Goal: Task Accomplishment & Management: Manage account settings

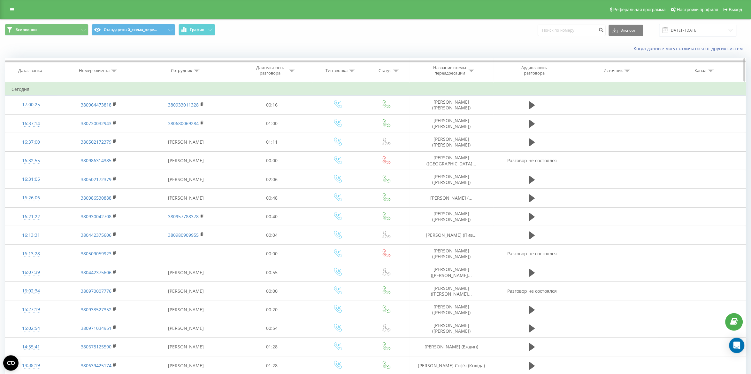
click at [95, 68] on div "Номер клиента" at bounding box center [94, 70] width 31 height 5
click at [115, 125] on span "OK" at bounding box center [113, 129] width 18 height 10
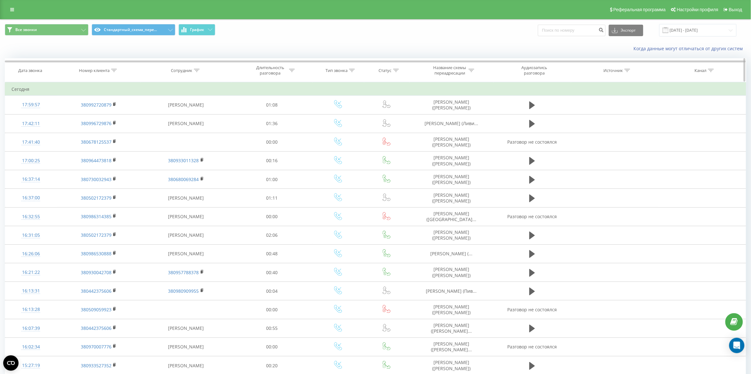
click at [102, 68] on div "Номер клиента" at bounding box center [94, 70] width 31 height 5
click at [125, 128] on button "OK" at bounding box center [112, 129] width 27 height 8
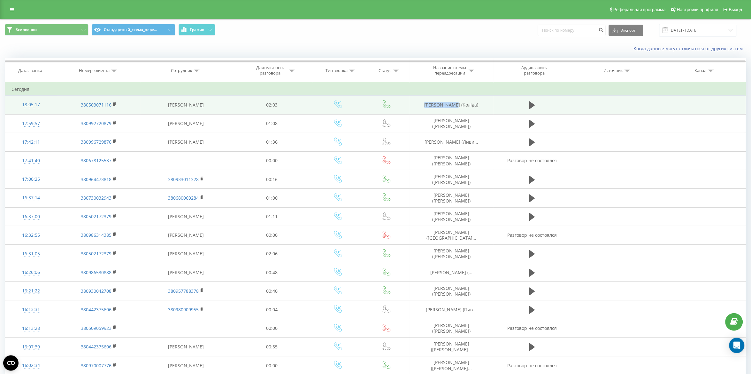
drag, startPoint x: 442, startPoint y: 104, endPoint x: 456, endPoint y: 104, distance: 14.4
click at [456, 104] on td "Назін Даниїл (Коліда)" at bounding box center [452, 105] width 84 height 19
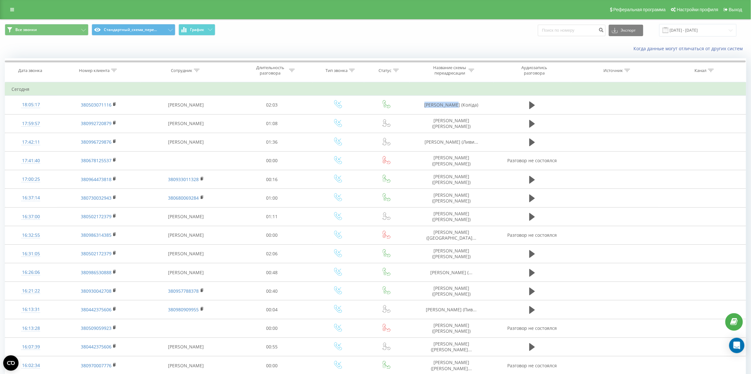
copy td "Назін Даниїл"
click at [110, 73] on th "Номер клиента" at bounding box center [99, 70] width 84 height 24
click at [103, 69] on div "Номер клиента" at bounding box center [94, 70] width 31 height 5
click at [108, 129] on span "OK" at bounding box center [113, 129] width 18 height 10
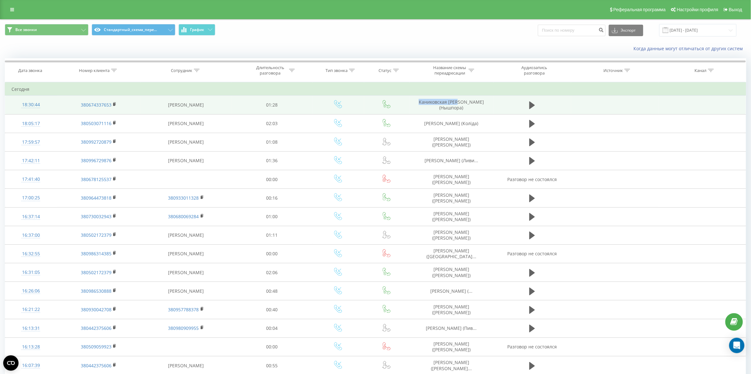
drag, startPoint x: 416, startPoint y: 105, endPoint x: 460, endPoint y: 105, distance: 44.4
click at [460, 105] on td "Каниковская Юлия (Нышпора)" at bounding box center [452, 105] width 84 height 19
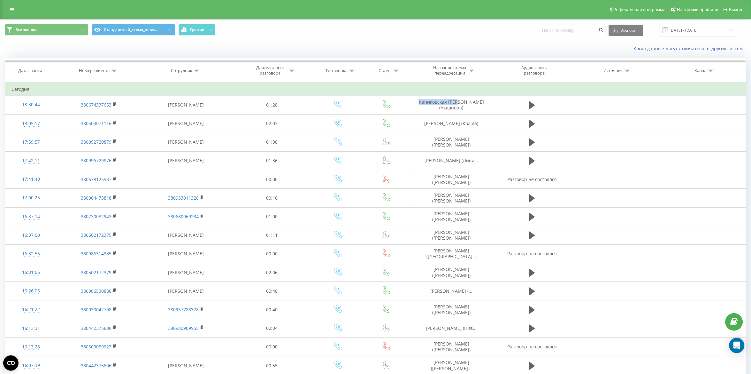
copy td "Каниковская Юлия"
click at [114, 69] on icon at bounding box center [114, 70] width 6 height 3
click at [116, 129] on span "OK" at bounding box center [113, 129] width 18 height 10
click at [109, 68] on div "Номер клиента" at bounding box center [94, 70] width 31 height 5
click at [112, 127] on span "OK" at bounding box center [113, 129] width 18 height 10
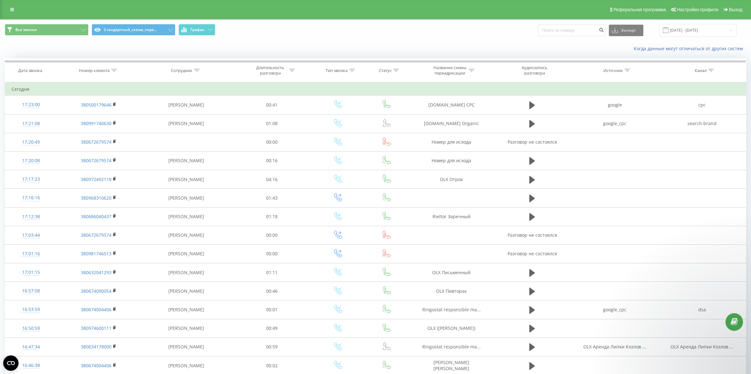
click at [102, 68] on div "Номер клиента" at bounding box center [94, 70] width 31 height 5
click at [108, 128] on span "OK" at bounding box center [113, 129] width 18 height 10
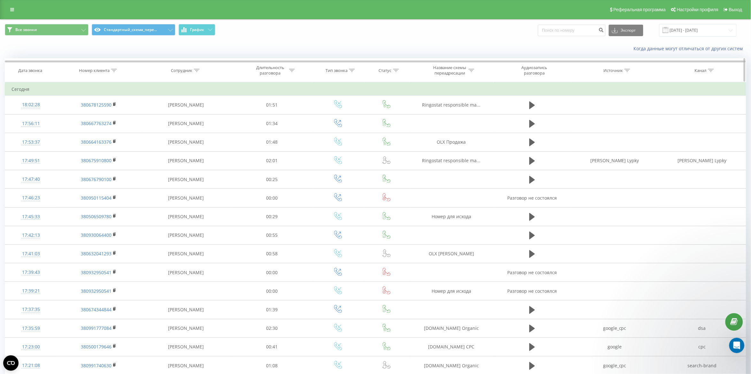
click at [100, 69] on div "Номер клиента" at bounding box center [94, 70] width 31 height 5
click at [111, 130] on span "OK" at bounding box center [113, 129] width 18 height 10
drag, startPoint x: 102, startPoint y: 69, endPoint x: 101, endPoint y: 73, distance: 4.3
click at [101, 73] on th "Номер клиента" at bounding box center [99, 70] width 84 height 24
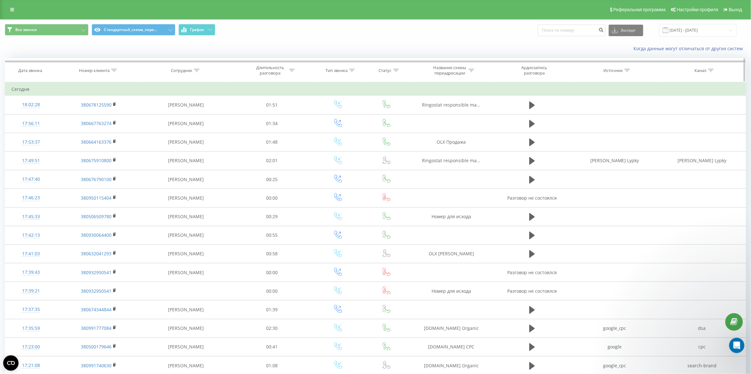
click at [100, 71] on div "Номер клиента" at bounding box center [94, 70] width 31 height 5
click at [108, 122] on input "text" at bounding box center [99, 116] width 56 height 11
paste input "380992720879"
type input "380992720879"
click at [112, 129] on span "OK" at bounding box center [113, 129] width 18 height 10
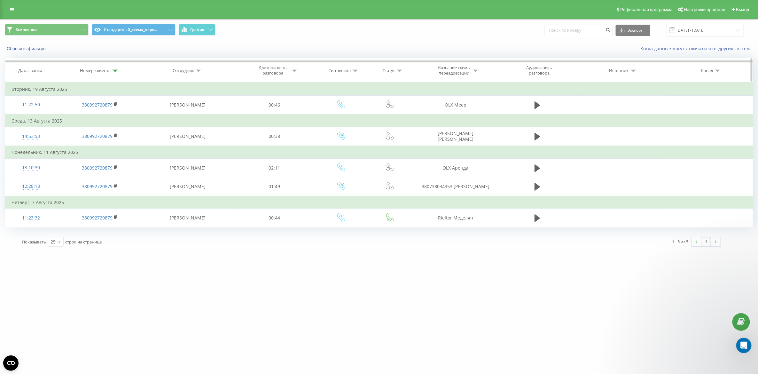
click at [100, 68] on div "Номер клиента" at bounding box center [95, 70] width 31 height 5
drag, startPoint x: 101, startPoint y: 118, endPoint x: 59, endPoint y: 118, distance: 41.9
click at [59, 118] on table "Фильтровать по условию Содержит 380992720879 Отмена OK Фильтровать по условию С…" at bounding box center [379, 154] width 748 height 145
click button "OK" at bounding box center [113, 129] width 27 height 8
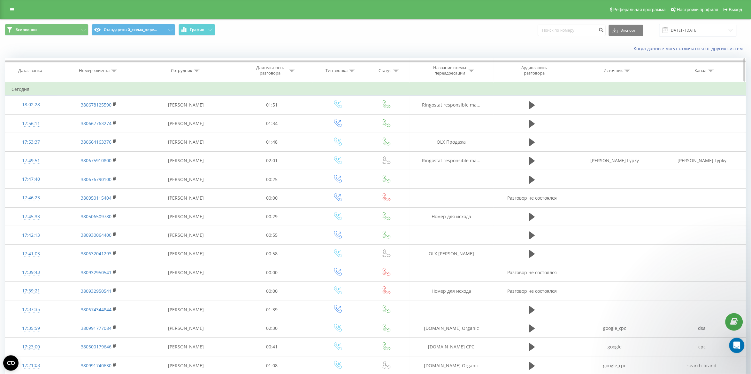
click at [111, 71] on icon at bounding box center [114, 70] width 6 height 3
click at [110, 125] on span "OK" at bounding box center [113, 129] width 18 height 10
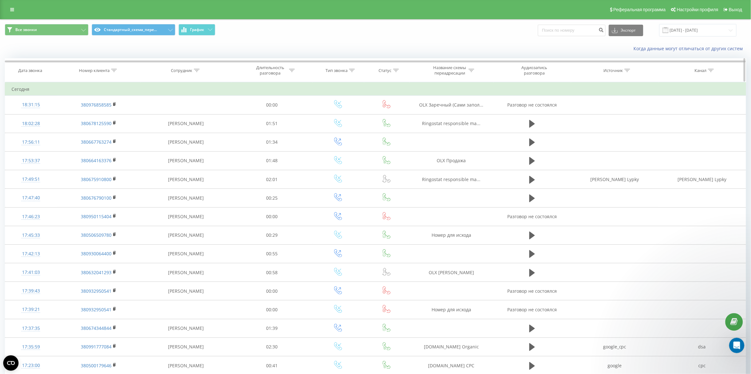
click at [106, 73] on div "Номер клиента" at bounding box center [94, 70] width 31 height 5
click at [114, 131] on span "OK" at bounding box center [113, 129] width 18 height 10
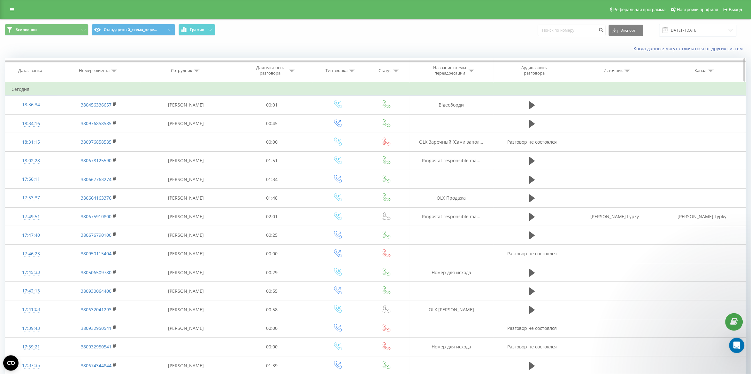
click at [109, 74] on th "Номер клиента" at bounding box center [99, 70] width 84 height 24
click at [107, 70] on div "Номер клиента" at bounding box center [94, 70] width 31 height 5
drag, startPoint x: 117, startPoint y: 140, endPoint x: 117, endPoint y: 131, distance: 9.0
click at [117, 140] on table "Фильтровать по условию Содержит Отмена OK Фильтровать по условию Содержит Отмен…" at bounding box center [376, 321] width 742 height 478
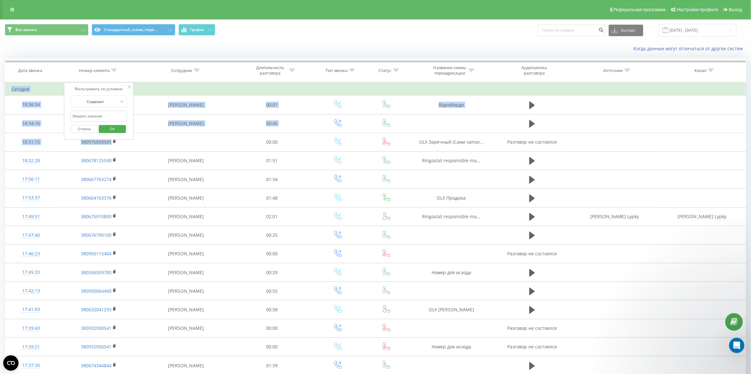
click at [117, 125] on span "OK" at bounding box center [113, 129] width 18 height 10
click at [7, 13] on link at bounding box center [12, 9] width 12 height 9
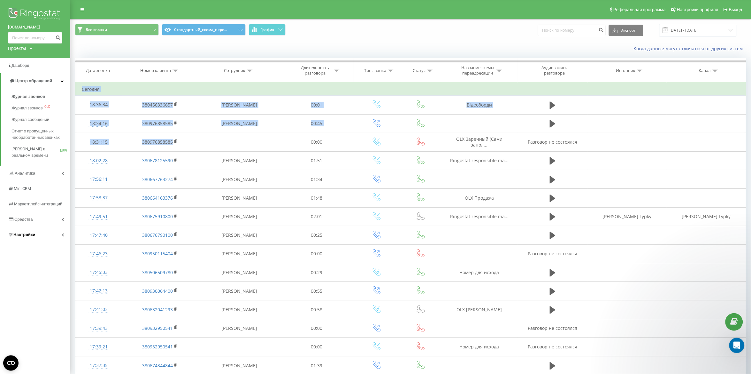
click at [42, 232] on link "Настройки" at bounding box center [35, 234] width 70 height 15
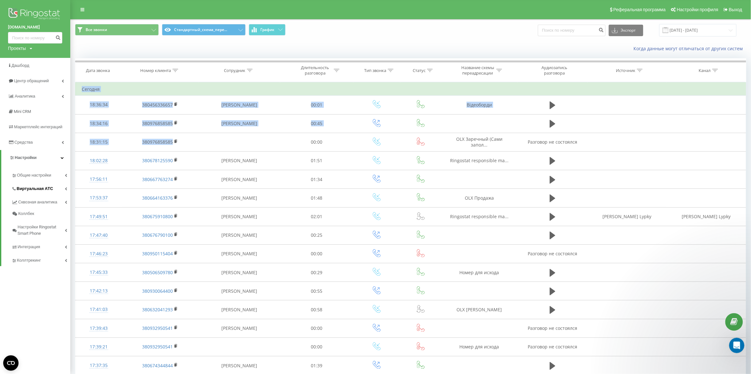
click at [36, 191] on span "Виртуальная АТС" at bounding box center [35, 188] width 36 height 6
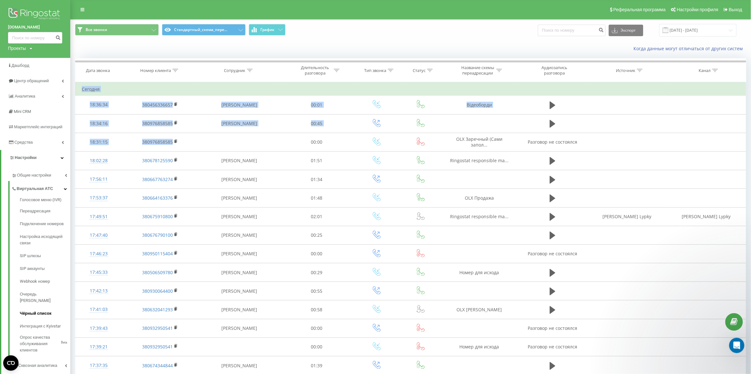
click at [36, 307] on link "Чёрный список" at bounding box center [45, 313] width 50 height 13
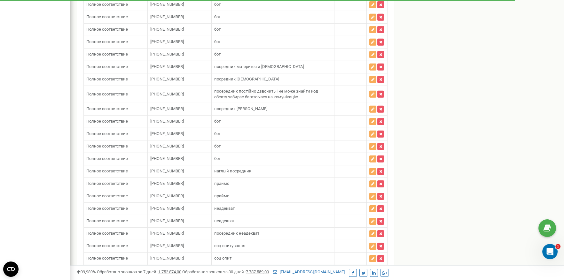
scroll to position [4347, 0]
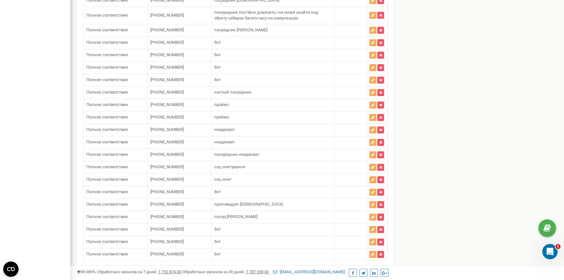
click at [123, 267] on button "Добавить номер" at bounding box center [107, 272] width 48 height 11
click at [172, 264] on input "text" at bounding box center [182, 269] width 65 height 11
paste input "380678125592"
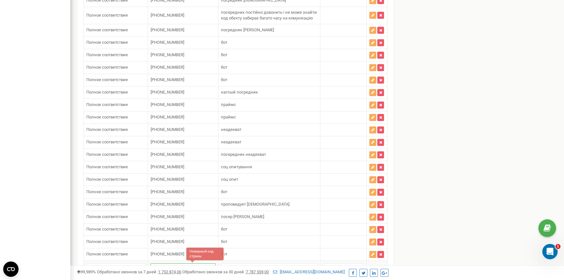
click at [168, 264] on input "380678125592" at bounding box center [182, 269] width 65 height 11
type input "[PHONE_NUMBER]"
click at [281, 261] on td at bounding box center [269, 269] width 102 height 16
click at [283, 264] on input "text" at bounding box center [269, 269] width 96 height 11
drag, startPoint x: 283, startPoint y: 235, endPoint x: 222, endPoint y: 238, distance: 61.4
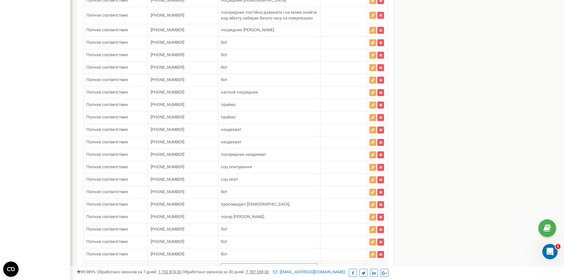
click at [222, 261] on td "посер бинотел не абонент" at bounding box center [269, 269] width 102 height 16
type input "посер бинотел не абонент"
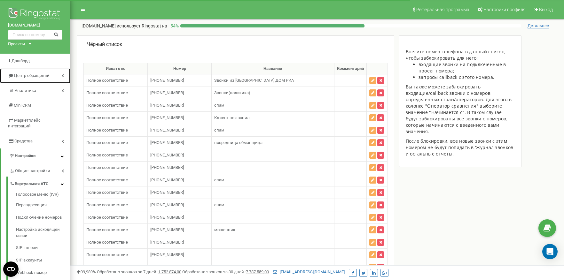
click at [37, 74] on span "Центр обращений" at bounding box center [31, 75] width 35 height 5
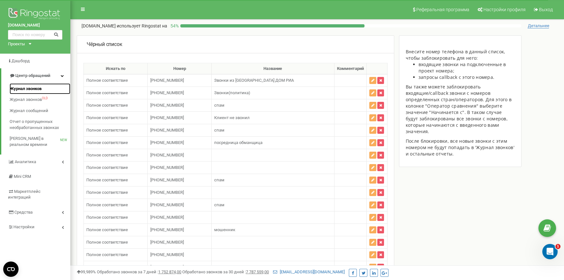
click at [40, 91] on span "Журнал звонков" at bounding box center [26, 89] width 32 height 6
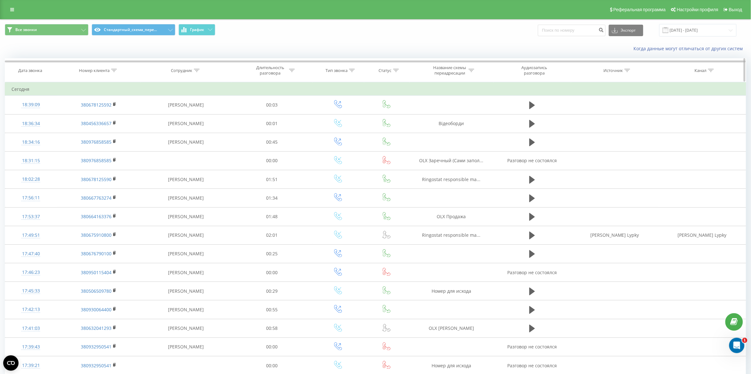
click at [83, 71] on div "Номер клиента" at bounding box center [94, 70] width 31 height 5
click at [109, 129] on span "OK" at bounding box center [113, 129] width 18 height 10
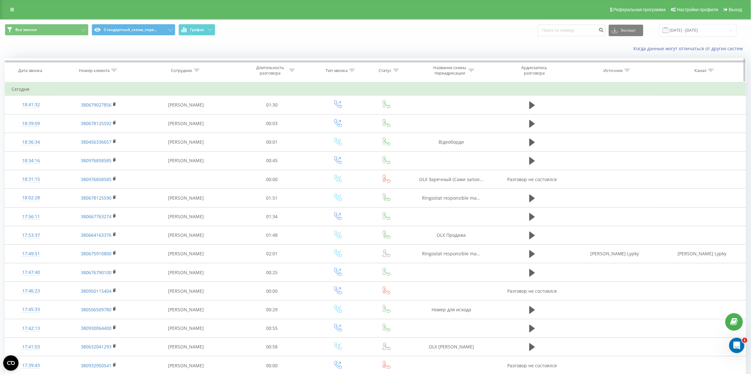
click at [101, 69] on div "Номер клиента" at bounding box center [94, 70] width 31 height 5
click at [117, 131] on span "OK" at bounding box center [113, 129] width 18 height 10
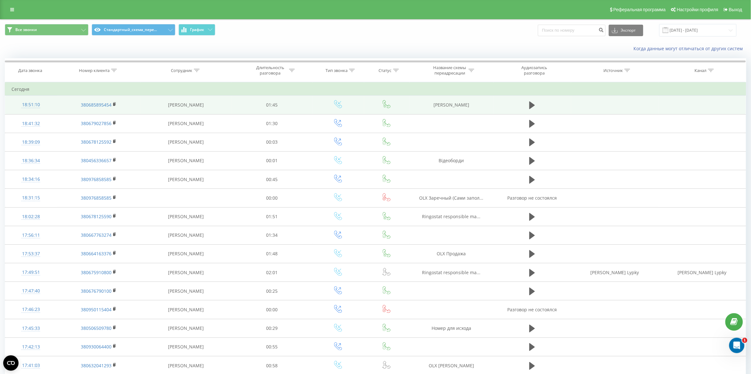
drag, startPoint x: 430, startPoint y: 104, endPoint x: 486, endPoint y: 105, distance: 56.2
click at [486, 105] on td "DOM RIA Селивон" at bounding box center [452, 105] width 84 height 19
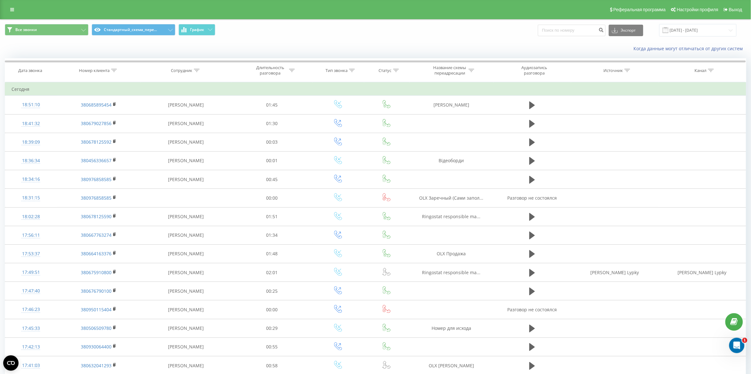
copy td "DOM RIA Селивон"
click at [97, 69] on div "Номер клиента" at bounding box center [94, 70] width 31 height 5
click at [112, 123] on div "Отмена OK" at bounding box center [99, 129] width 56 height 14
click at [117, 127] on span "OK" at bounding box center [113, 129] width 18 height 10
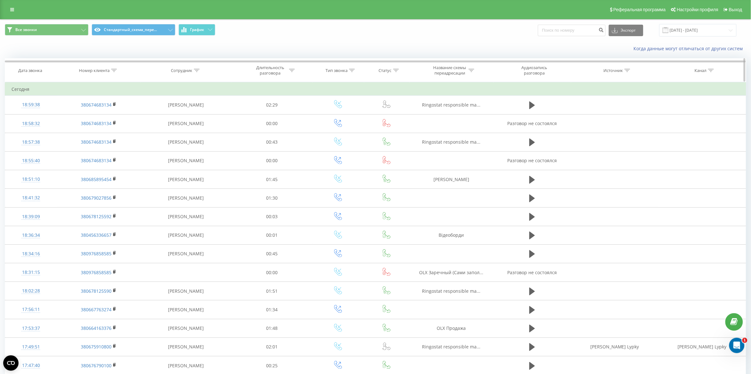
click at [101, 74] on th "Номер клиента" at bounding box center [99, 70] width 84 height 24
click at [104, 70] on div "Номер клиента" at bounding box center [94, 70] width 31 height 5
click at [120, 131] on span "OK" at bounding box center [113, 129] width 18 height 10
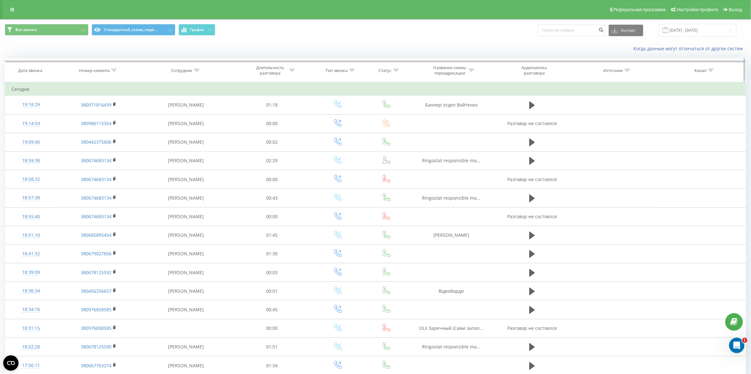
click at [96, 70] on div "Номер клиента" at bounding box center [94, 70] width 31 height 5
drag, startPoint x: 113, startPoint y: 128, endPoint x: 331, endPoint y: 128, distance: 218.5
click at [112, 128] on span "OK" at bounding box center [113, 129] width 18 height 10
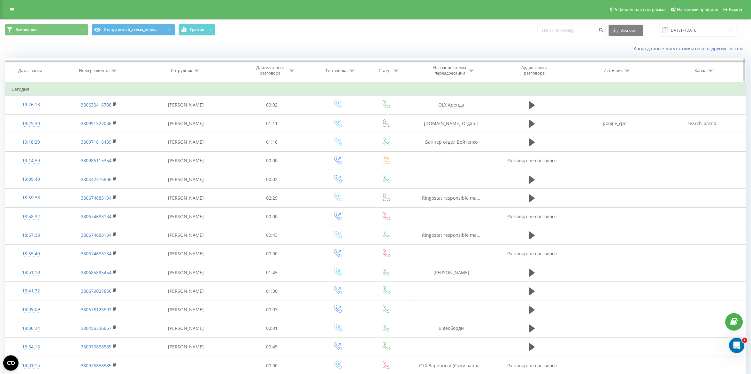
click at [114, 67] on th "Номер клиента" at bounding box center [99, 70] width 84 height 24
click at [113, 73] on th "Номер клиента" at bounding box center [99, 70] width 84 height 24
click at [112, 69] on icon at bounding box center [114, 70] width 6 height 3
click at [113, 132] on span "OK" at bounding box center [113, 129] width 18 height 10
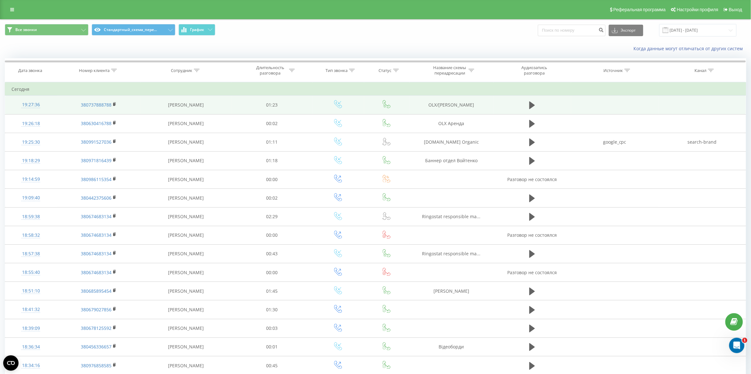
drag, startPoint x: 406, startPoint y: 109, endPoint x: 487, endPoint y: 103, distance: 81.1
click at [487, 103] on tr "19:27:36 380737888788 Іщенко Аліна 01:23 OLX/DOM RIA Гармасар" at bounding box center [375, 105] width 741 height 19
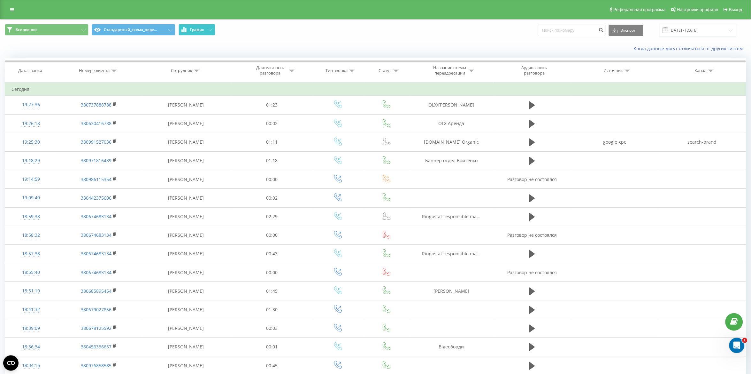
copy td "OLX/DOM RIA Гармасар"
click at [106, 69] on div "Номер клиента" at bounding box center [94, 70] width 31 height 5
click at [117, 131] on span "OK" at bounding box center [113, 129] width 18 height 10
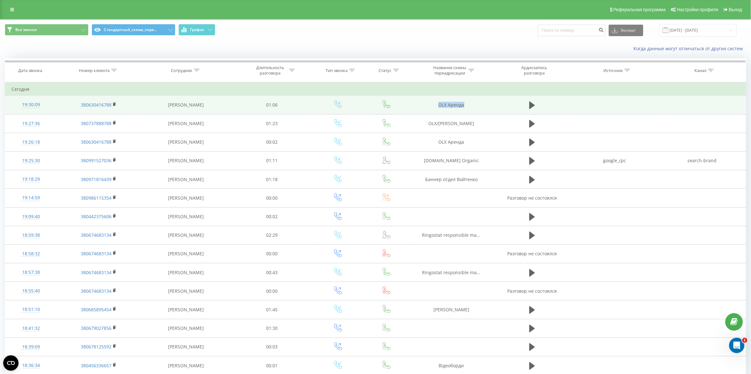
drag, startPoint x: 460, startPoint y: 104, endPoint x: 470, endPoint y: 105, distance: 10.3
click at [470, 105] on td "OLX Аренда" at bounding box center [452, 105] width 84 height 19
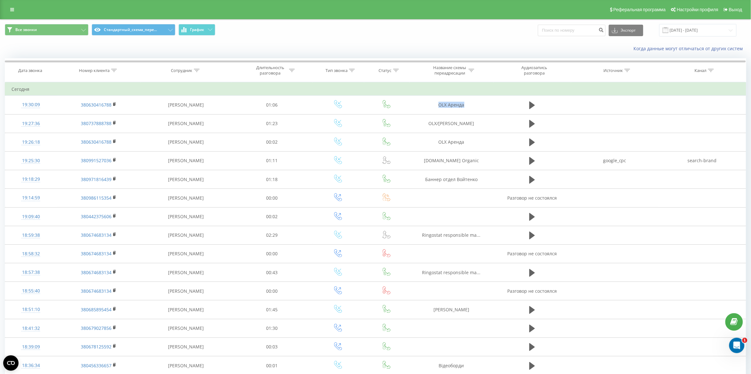
copy td "OLX Аренда"
click at [100, 74] on th "Номер клиента" at bounding box center [99, 70] width 84 height 24
click at [100, 69] on div "Номер клиента" at bounding box center [94, 70] width 31 height 5
click at [95, 114] on input "text" at bounding box center [99, 116] width 56 height 11
paste input "380934444777"
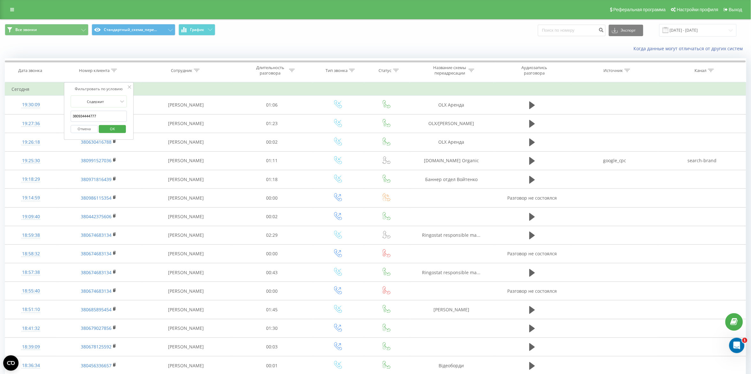
click at [109, 128] on span "OK" at bounding box center [113, 129] width 18 height 10
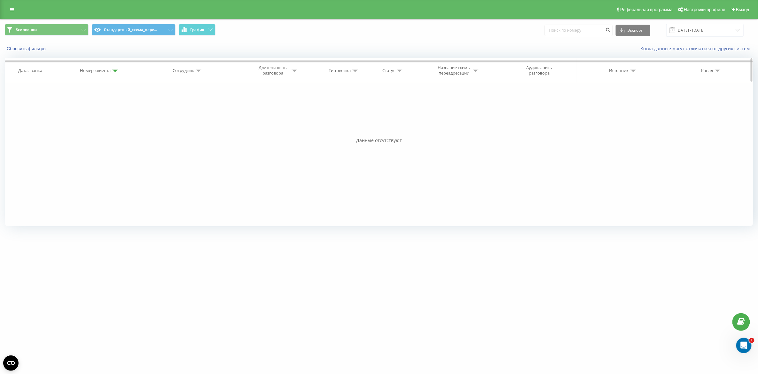
click at [103, 68] on div "Номер клиента" at bounding box center [95, 70] width 31 height 5
click at [92, 112] on input "380934444777" at bounding box center [100, 116] width 56 height 11
paste input "91527036"
type input "380991527036"
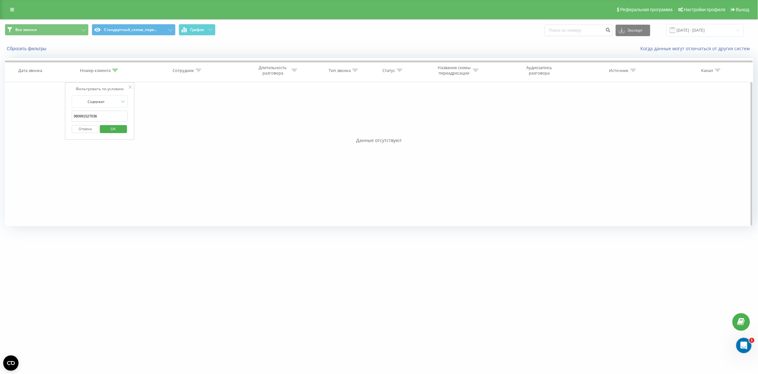
click at [108, 126] on span "OK" at bounding box center [113, 129] width 18 height 10
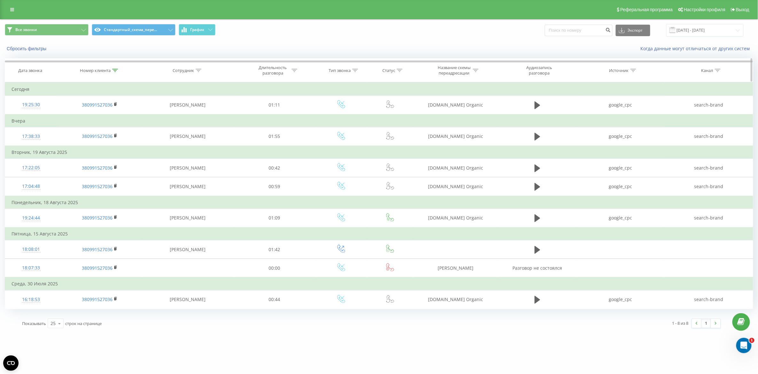
click at [32, 70] on div "Дата звонка" at bounding box center [30, 70] width 24 height 5
click at [26, 48] on button "Сбросить фильтры" at bounding box center [27, 49] width 45 height 6
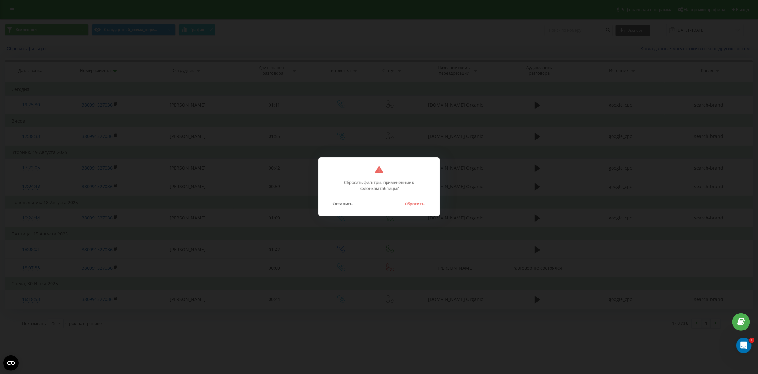
drag, startPoint x: 418, startPoint y: 203, endPoint x: 412, endPoint y: 201, distance: 5.4
click at [417, 203] on button "Сбросить" at bounding box center [414, 203] width 26 height 8
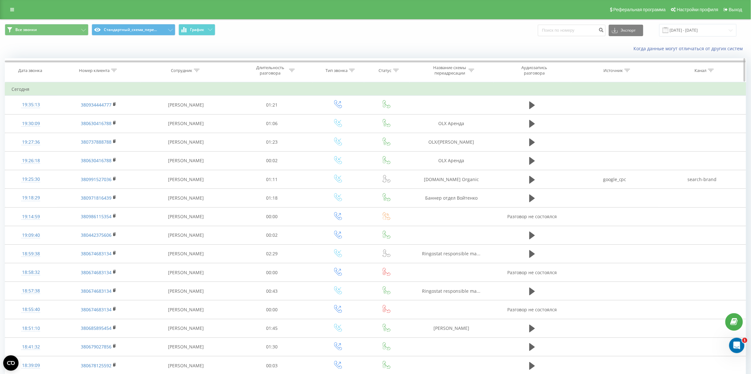
click at [108, 68] on div "Номер клиента" at bounding box center [94, 70] width 31 height 5
drag, startPoint x: 96, startPoint y: 115, endPoint x: 110, endPoint y: 122, distance: 15.0
click at [96, 116] on input "text" at bounding box center [99, 116] width 56 height 11
paste input "380664033954"
type input "380664033954"
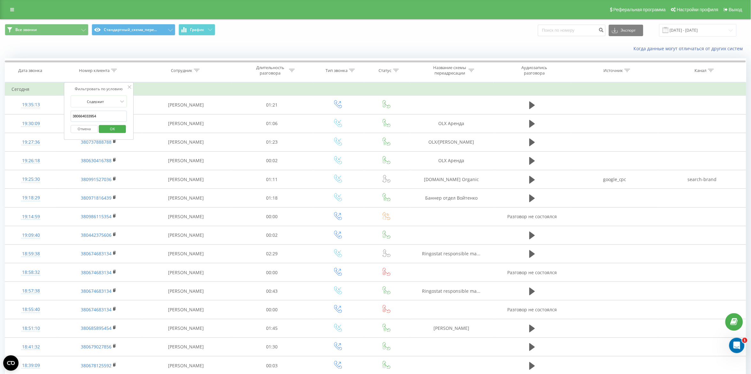
click at [107, 128] on span "OK" at bounding box center [113, 129] width 18 height 10
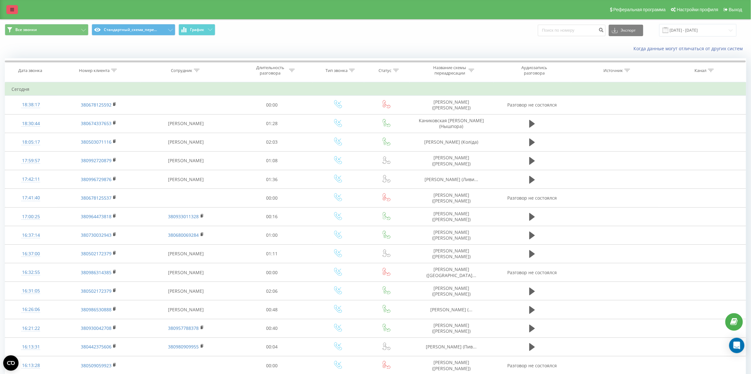
click at [10, 10] on icon at bounding box center [12, 9] width 4 height 4
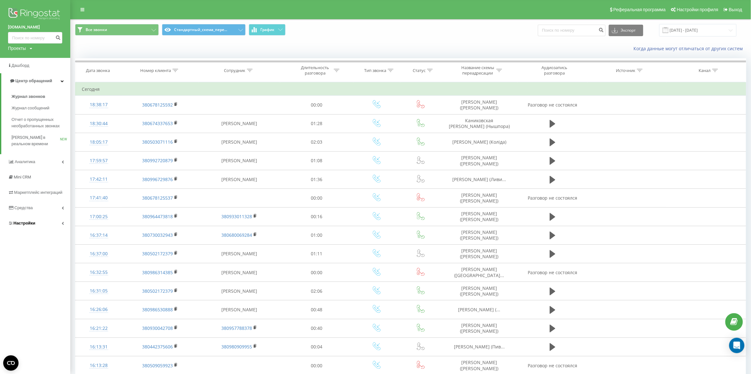
click at [21, 227] on link "Настройки" at bounding box center [35, 222] width 70 height 15
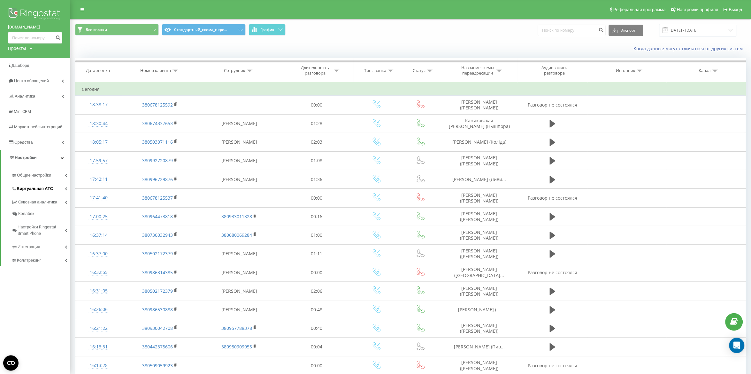
click at [36, 193] on link "Виртуальная АТС" at bounding box center [41, 187] width 59 height 13
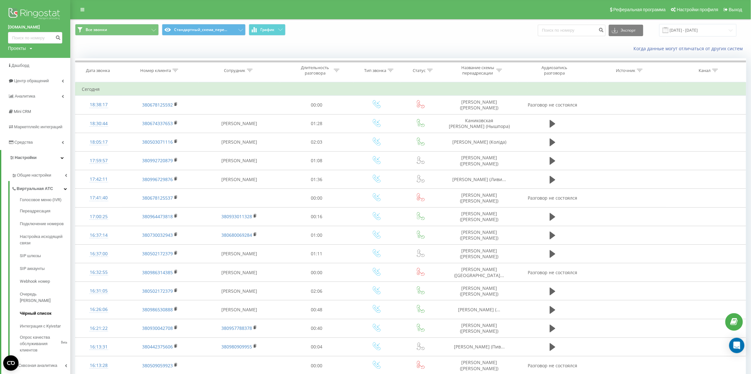
click at [40, 307] on link "Чёрный список" at bounding box center [45, 313] width 50 height 13
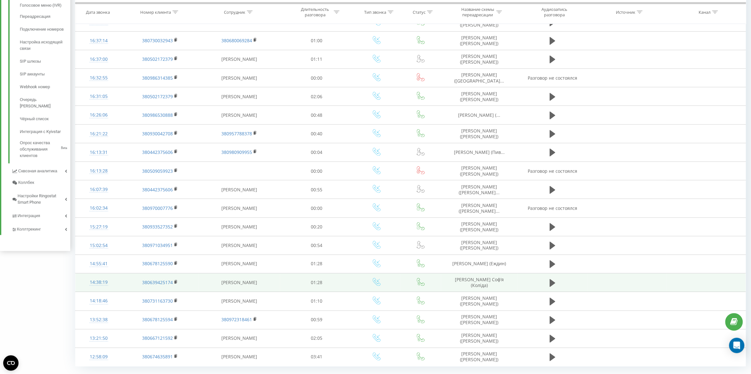
scroll to position [212, 0]
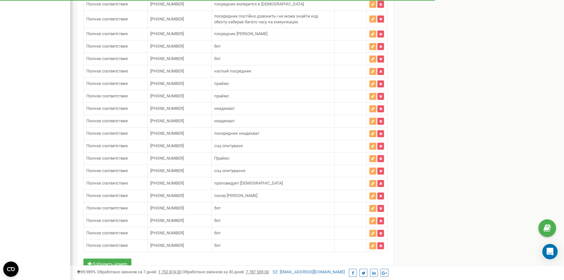
scroll to position [3122, 0]
click at [114, 259] on button "Добавить номер" at bounding box center [107, 264] width 48 height 11
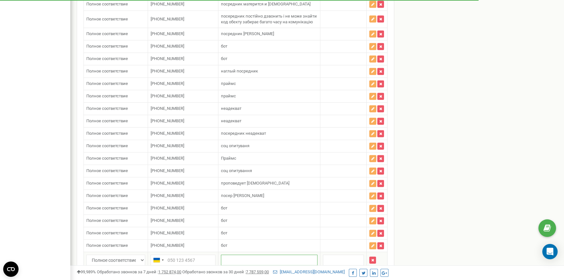
click at [236, 255] on input "text" at bounding box center [269, 260] width 96 height 11
paste input "посер бинотел не абонент"
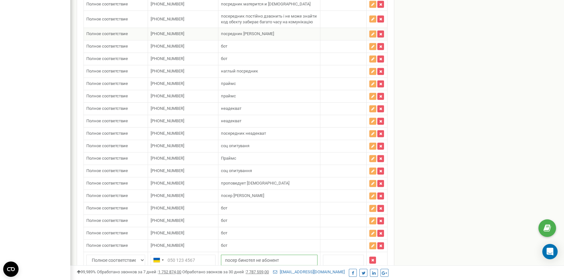
type input "посер бинотел не абонент"
click at [197, 255] on input "text" at bounding box center [182, 260] width 65 height 11
paste input "380678125592"
type input "380678125592"
click at [374, 275] on button "Сохранить" at bounding box center [371, 280] width 31 height 11
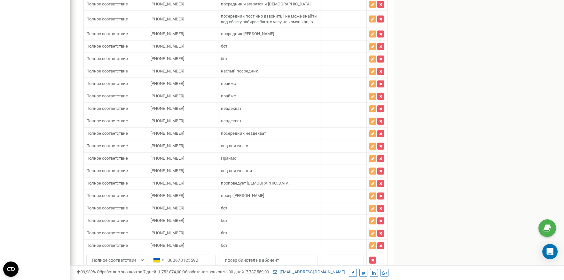
click at [374, 275] on button "Сохранить" at bounding box center [371, 280] width 31 height 11
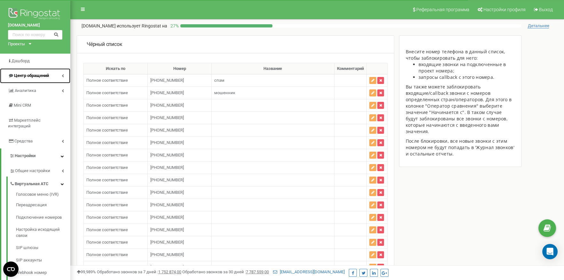
click at [28, 72] on link "Центр обращений" at bounding box center [35, 75] width 70 height 15
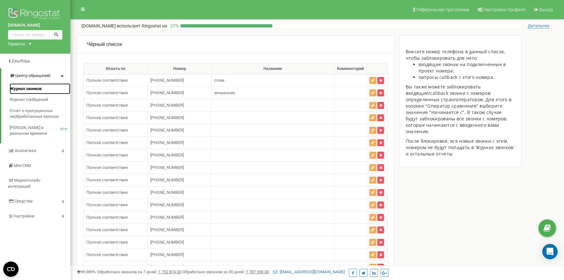
click at [34, 88] on span "Журнал звонков" at bounding box center [26, 89] width 32 height 6
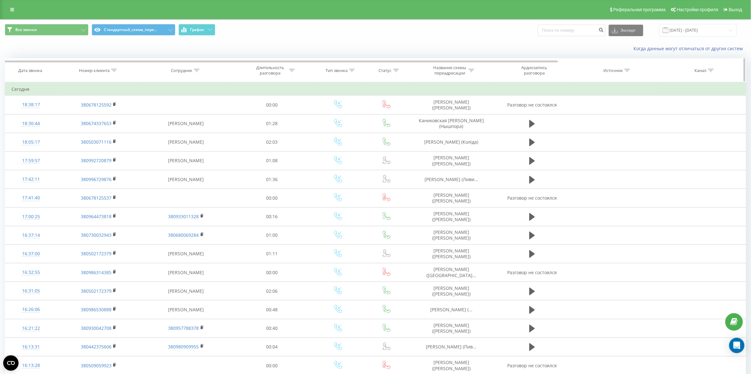
click at [101, 72] on div "Номер клиента" at bounding box center [94, 70] width 31 height 5
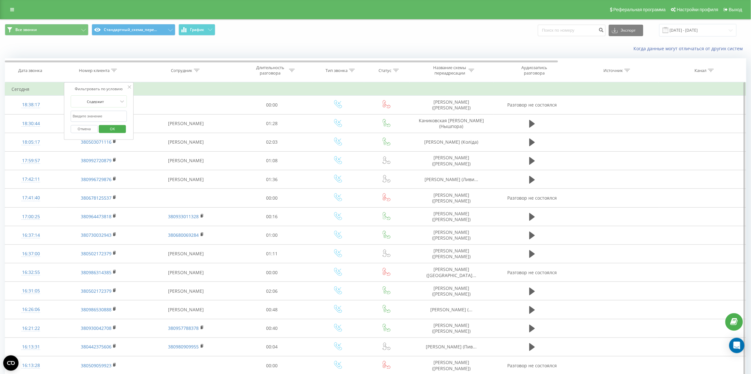
click at [111, 124] on span "OK" at bounding box center [113, 129] width 18 height 10
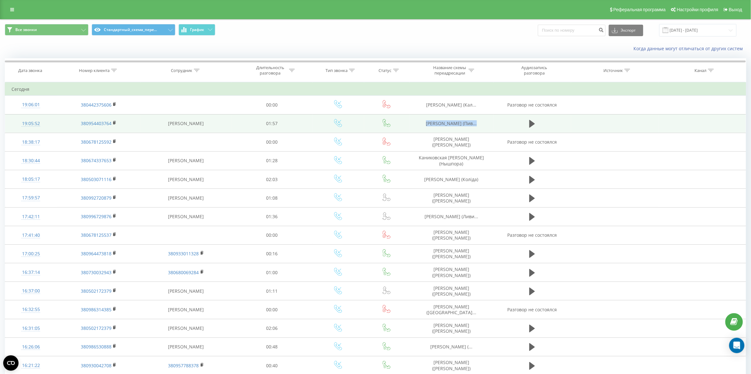
drag, startPoint x: 419, startPoint y: 124, endPoint x: 465, endPoint y: 127, distance: 45.5
click at [470, 128] on td "Фарманова Анастасія (Пив..." at bounding box center [452, 123] width 84 height 19
copy span "Фарманова Анастасія ("
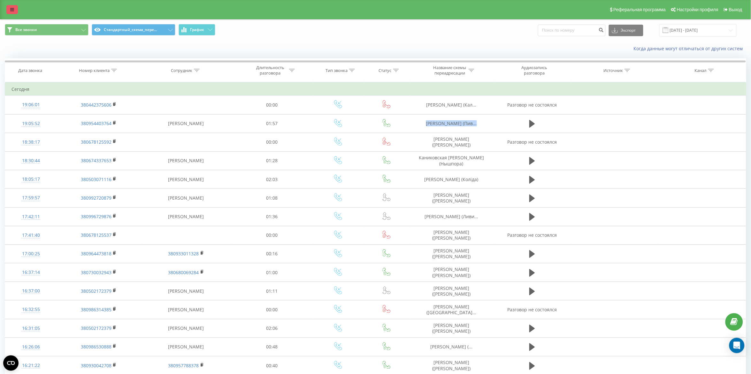
click at [15, 10] on link at bounding box center [12, 9] width 12 height 9
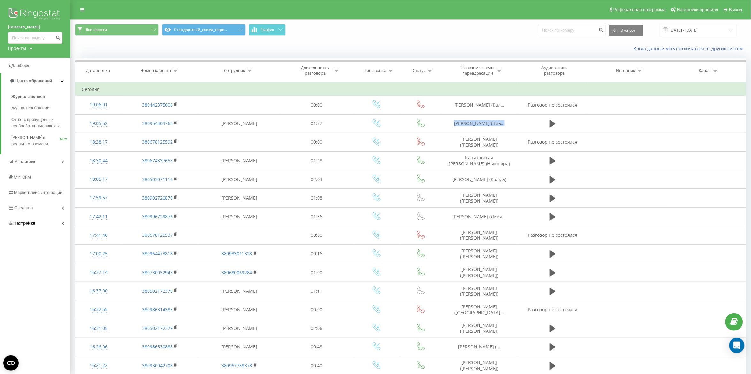
click at [33, 223] on span "Настройки" at bounding box center [24, 222] width 22 height 5
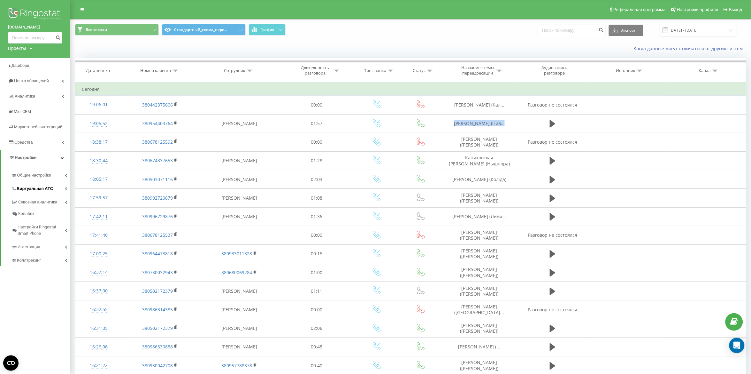
click at [43, 183] on link "Виртуальная АТС" at bounding box center [41, 187] width 59 height 13
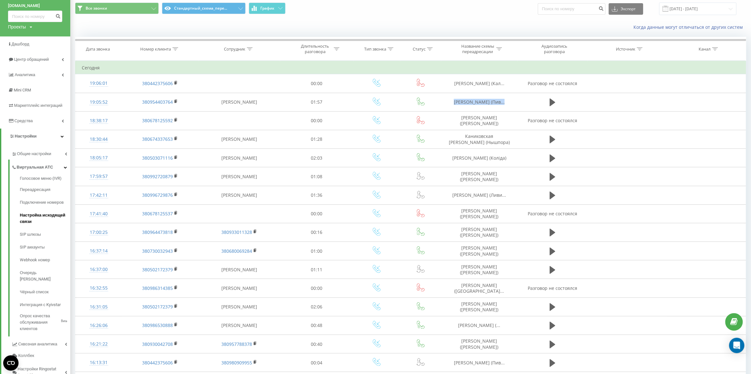
scroll to position [42, 0]
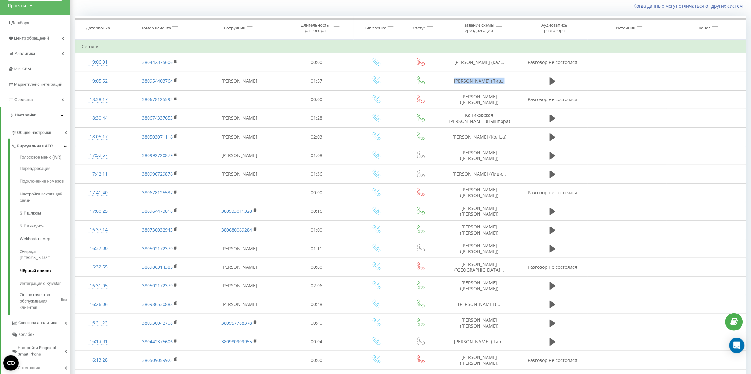
click at [27, 264] on link "Чёрный список" at bounding box center [45, 270] width 50 height 13
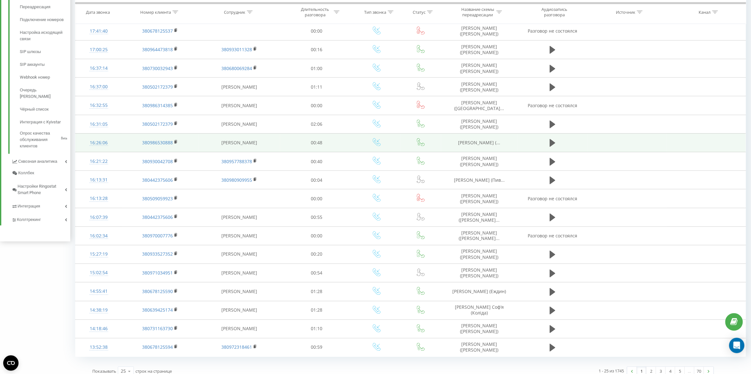
scroll to position [212, 0]
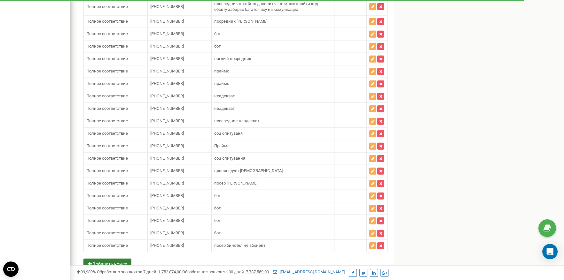
click at [113, 259] on button "Добавить номер" at bounding box center [107, 264] width 48 height 11
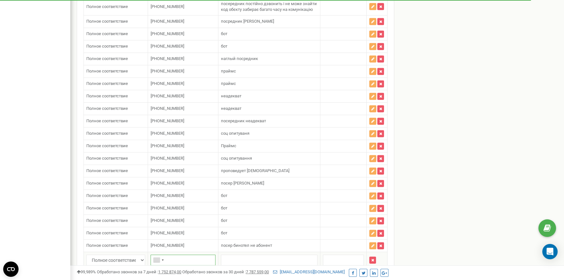
click at [187, 255] on input "text" at bounding box center [182, 260] width 65 height 11
paste input "380442375606"
type input "380442375606"
click at [232, 255] on input "text" at bounding box center [269, 260] width 96 height 11
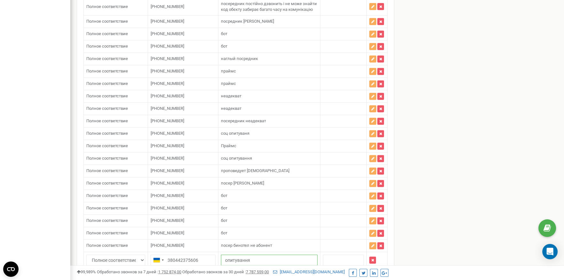
type input "опитування"
click at [371, 275] on button "Сохранить" at bounding box center [371, 280] width 31 height 11
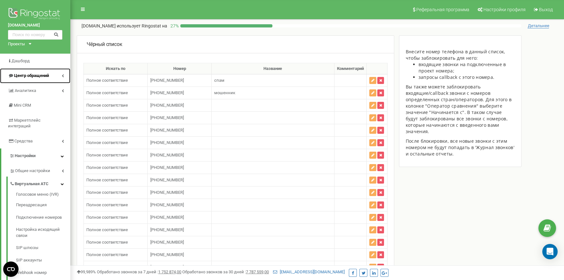
click at [44, 77] on span "Центр обращений" at bounding box center [31, 75] width 35 height 5
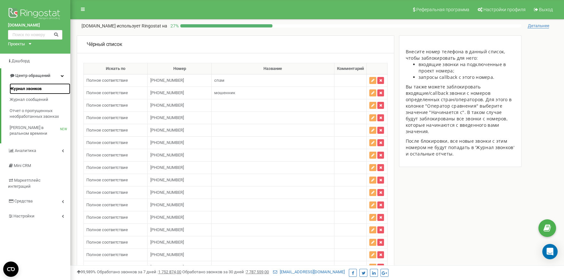
click at [36, 90] on span "Журнал звонков" at bounding box center [26, 89] width 32 height 6
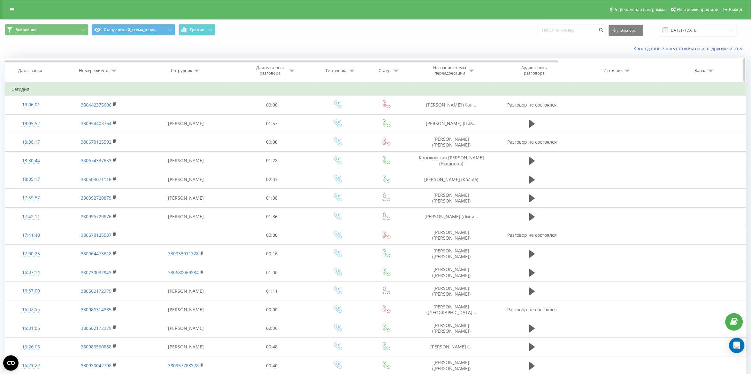
click at [90, 66] on th "Номер клиента" at bounding box center [99, 70] width 84 height 24
click at [98, 78] on th "Номер клиента" at bounding box center [99, 70] width 84 height 24
click at [98, 76] on th "Номер клиента" at bounding box center [99, 70] width 84 height 24
click at [109, 70] on div "Номер клиента" at bounding box center [94, 70] width 31 height 5
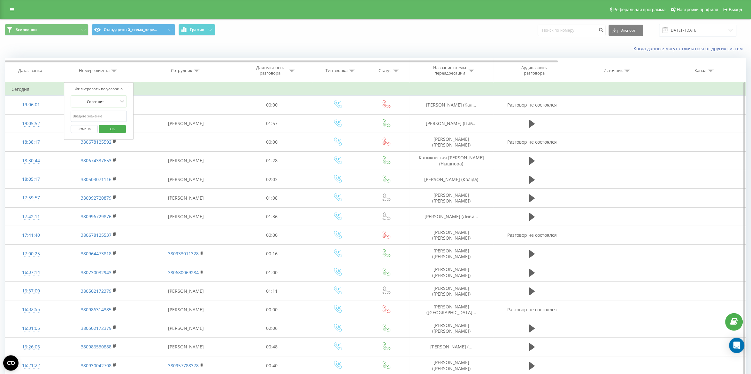
click at [119, 133] on span "OK" at bounding box center [113, 129] width 18 height 10
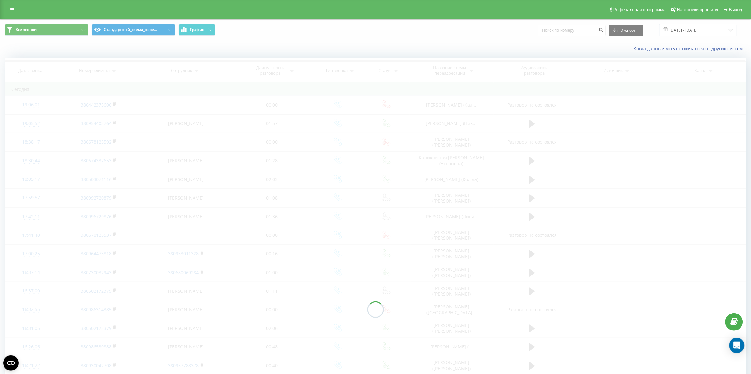
click at [120, 130] on div at bounding box center [376, 309] width 742 height 502
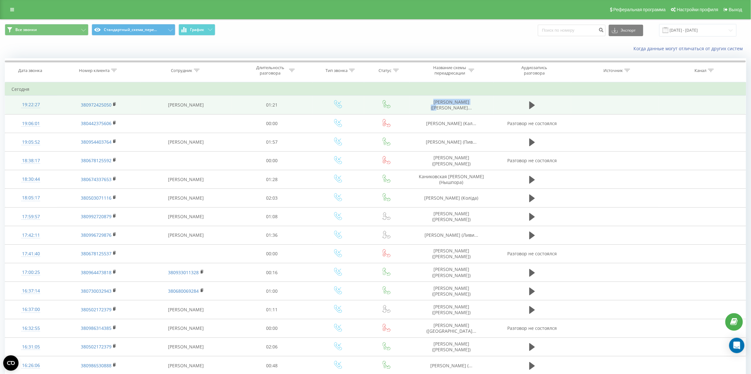
drag, startPoint x: 433, startPoint y: 110, endPoint x: 465, endPoint y: 109, distance: 32.3
click at [465, 109] on td "Поволоцький Денис (Згуро..." at bounding box center [452, 105] width 84 height 19
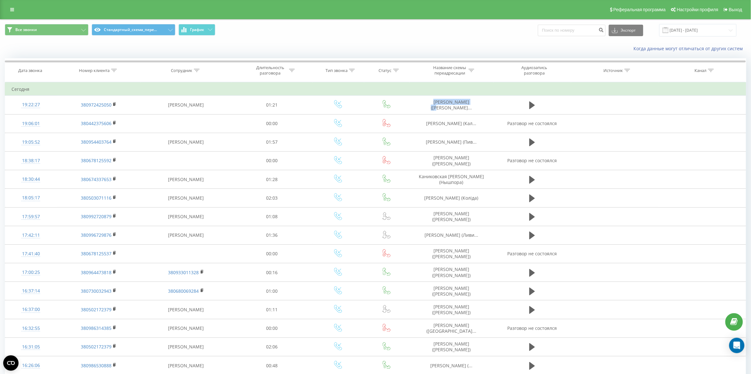
copy span "Поволоцький Денис"
click at [112, 68] on div at bounding box center [114, 70] width 6 height 5
click at [119, 128] on span "OK" at bounding box center [113, 129] width 18 height 10
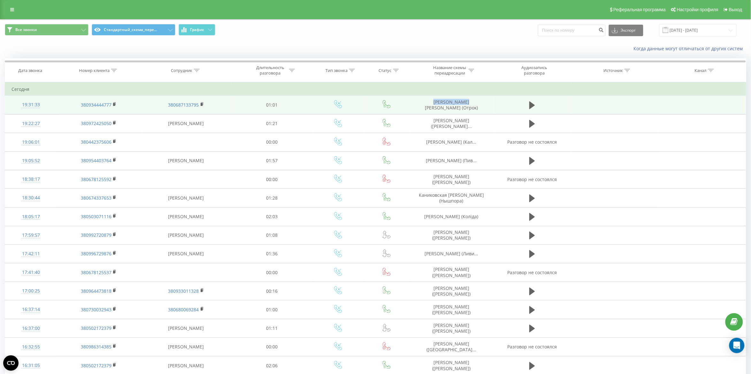
drag, startPoint x: 448, startPoint y: 104, endPoint x: 459, endPoint y: 104, distance: 11.2
click at [459, 104] on td "Рибицкий Иван (Отрок)" at bounding box center [452, 105] width 84 height 19
copy td "Рибицкий Иван"
